Goal: Complete application form

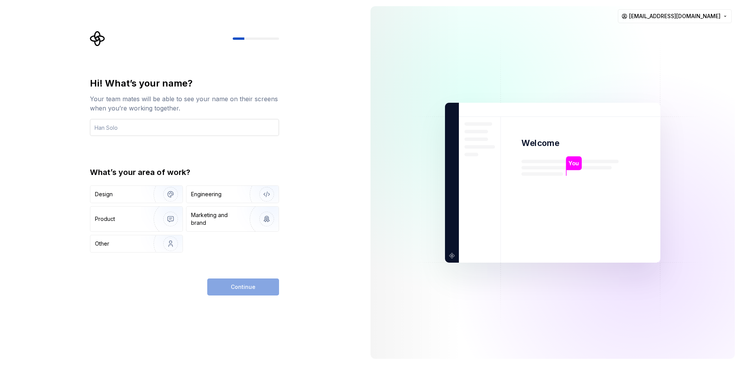
click at [240, 134] on input "text" at bounding box center [184, 127] width 189 height 17
type input "charl"
drag, startPoint x: 94, startPoint y: 203, endPoint x: 99, endPoint y: 200, distance: 5.7
click at [94, 202] on button "Design" at bounding box center [136, 194] width 93 height 18
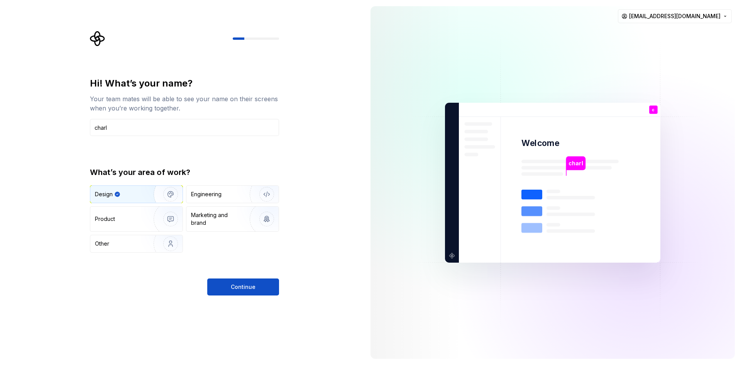
click at [107, 191] on div "Design" at bounding box center [104, 194] width 18 height 8
click at [219, 281] on button "Continue" at bounding box center [243, 286] width 72 height 17
drag, startPoint x: 100, startPoint y: 127, endPoint x: 86, endPoint y: 127, distance: 13.5
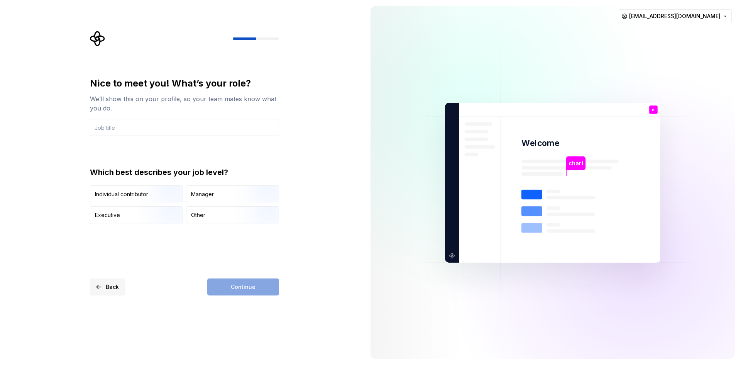
click at [120, 279] on button "Back" at bounding box center [108, 286] width 36 height 17
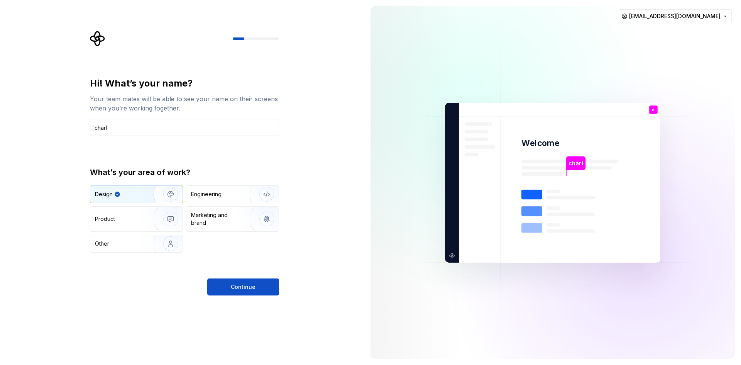
drag, startPoint x: 102, startPoint y: 124, endPoint x: 88, endPoint y: 120, distance: 15.2
click at [91, 121] on input "charl" at bounding box center [184, 127] width 189 height 17
type input "[PERSON_NAME]"
click at [276, 286] on button "Continue" at bounding box center [243, 286] width 72 height 17
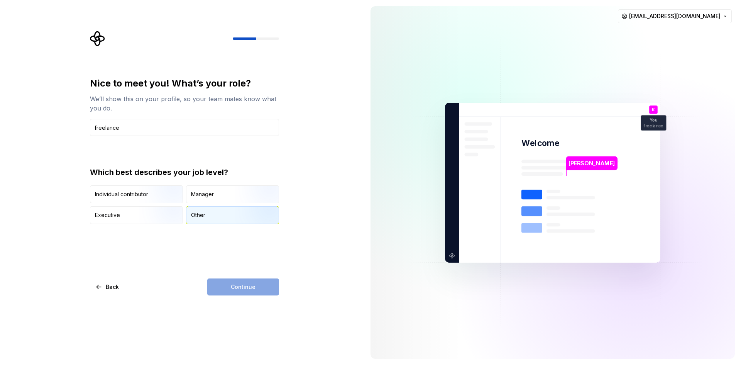
type input "freelance"
click at [198, 214] on div "Other" at bounding box center [198, 215] width 14 height 8
click at [252, 288] on span "Continue" at bounding box center [243, 287] width 25 height 8
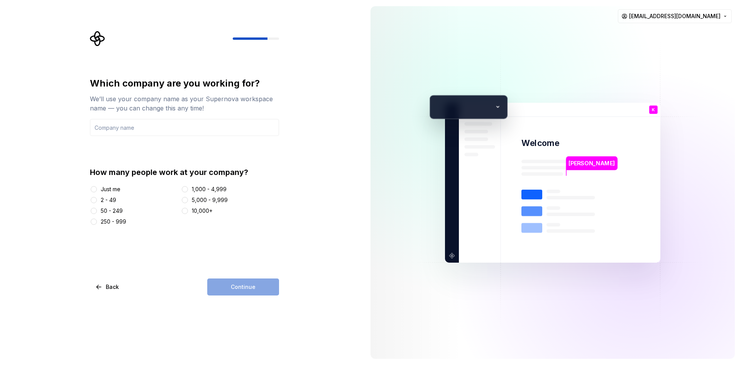
click at [118, 187] on div "Just me" at bounding box center [111, 189] width 20 height 8
click at [97, 187] on button "Just me" at bounding box center [94, 189] width 6 height 6
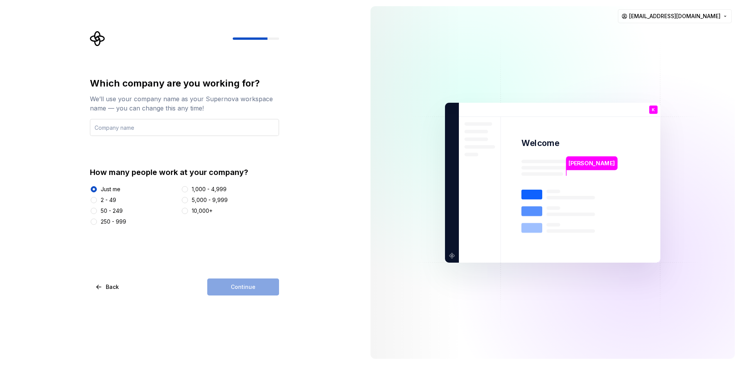
click at [151, 130] on input "text" at bounding box center [184, 127] width 189 height 17
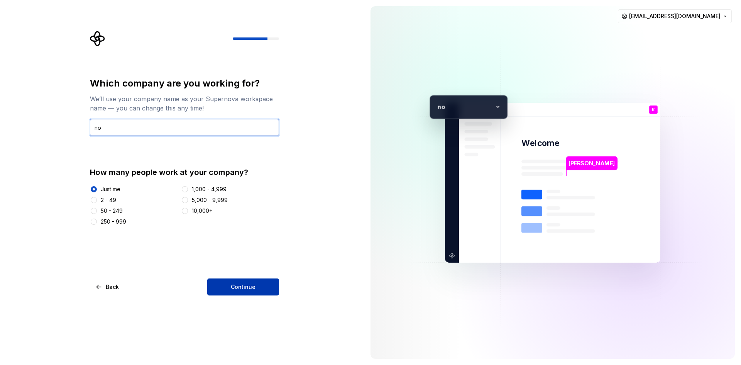
type input "no"
click at [244, 291] on button "Continue" at bounding box center [243, 286] width 72 height 17
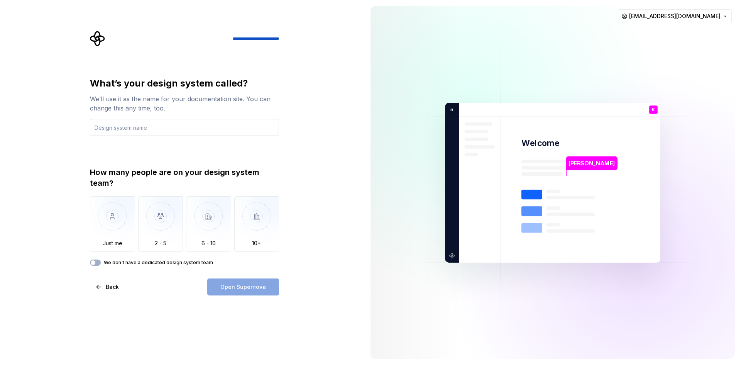
click at [264, 130] on input "text" at bounding box center [184, 127] width 189 height 17
type input "any"
click at [102, 218] on img "button" at bounding box center [112, 222] width 45 height 52
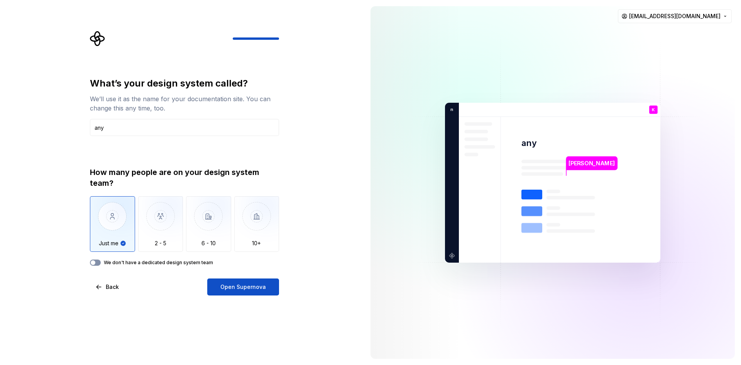
click at [98, 261] on button "We don't have a dedicated design system team" at bounding box center [95, 262] width 11 height 6
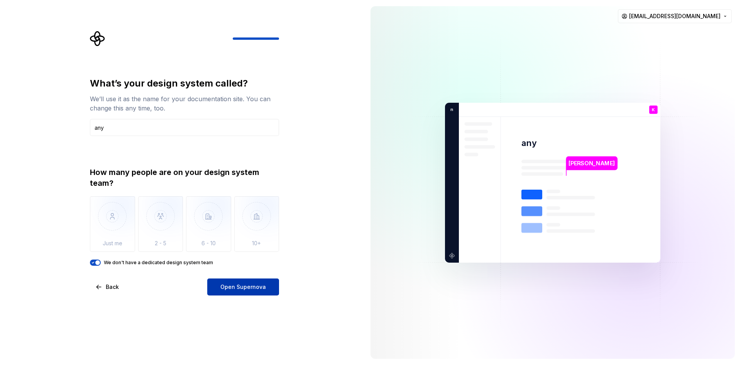
click at [231, 282] on button "Open Supernova" at bounding box center [243, 286] width 72 height 17
